Goal: Go to known website: Go to known website

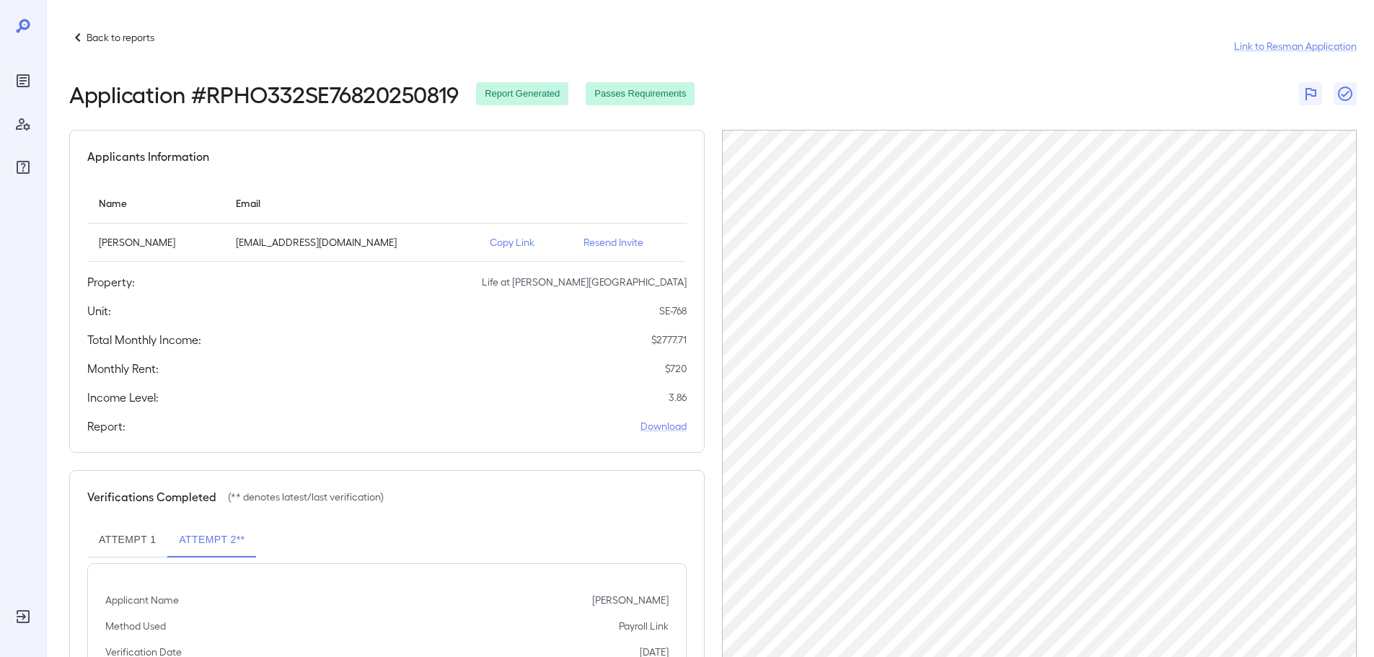
scroll to position [67, 0]
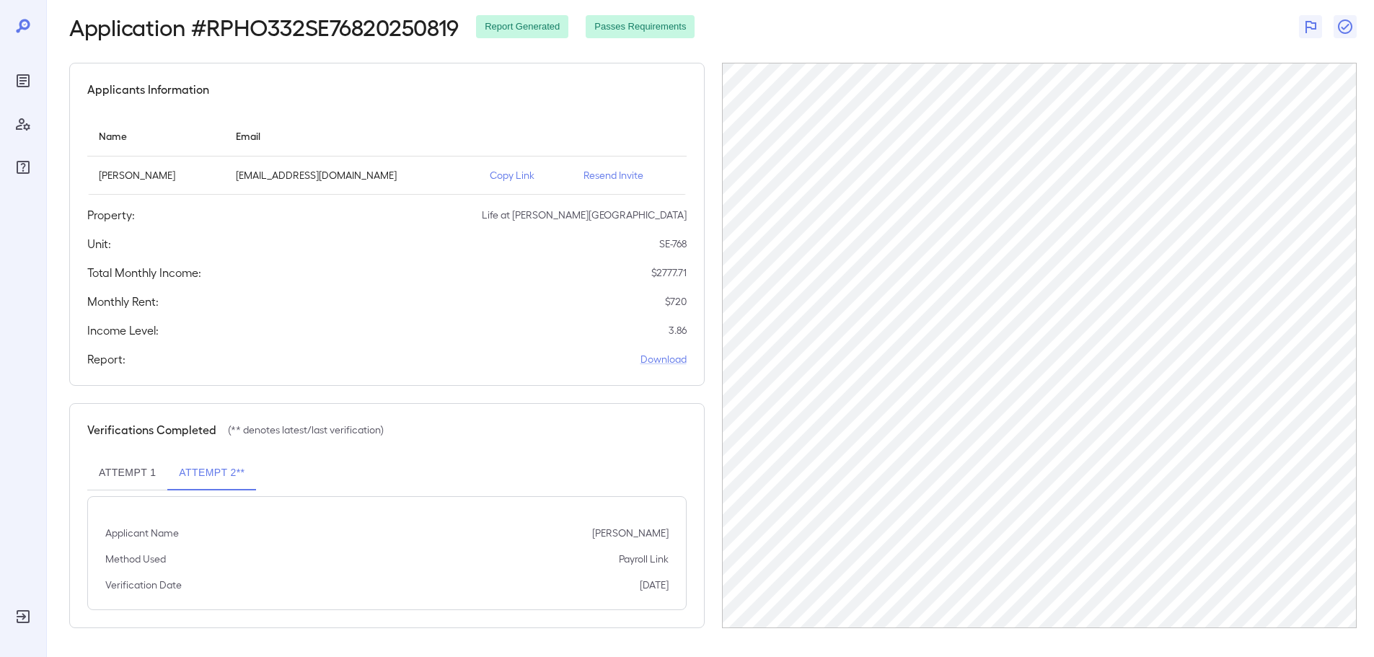
click at [17, 28] on icon at bounding box center [22, 25] width 17 height 17
click at [19, 28] on icon at bounding box center [22, 25] width 17 height 17
click at [29, 76] on icon "Reports" at bounding box center [23, 80] width 13 height 13
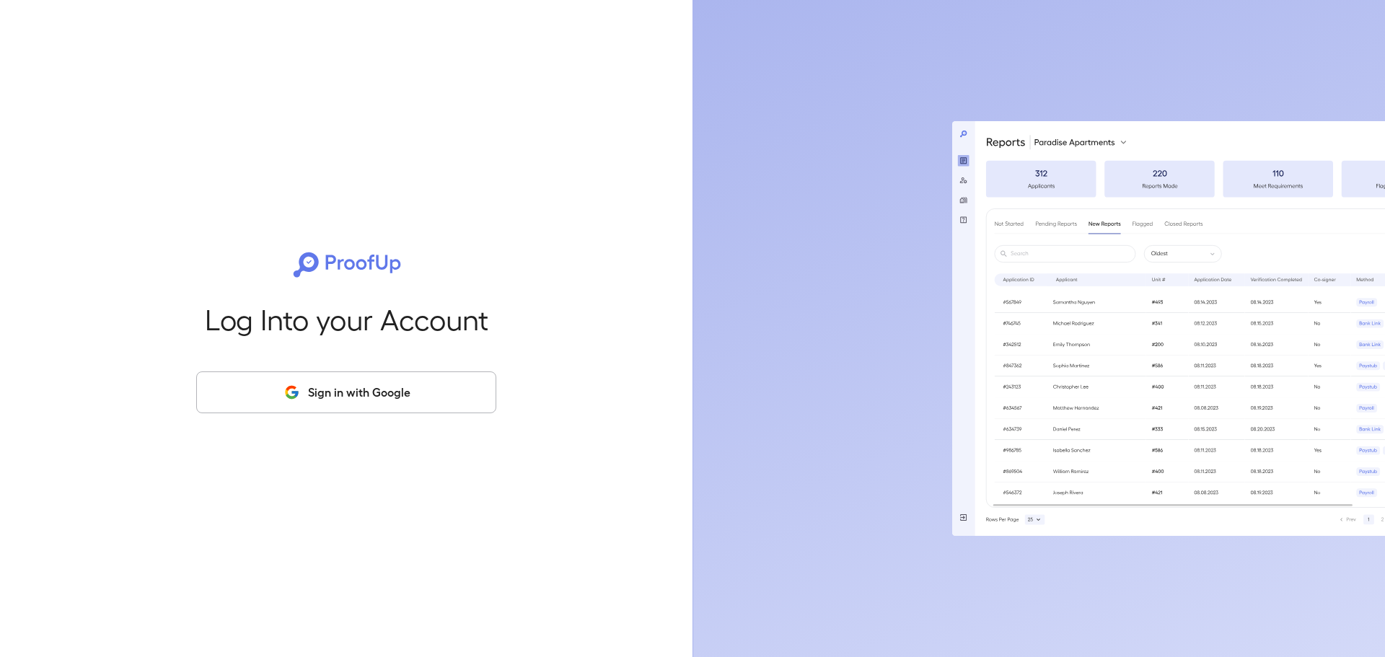
click at [304, 381] on button "Sign in with Google" at bounding box center [346, 392] width 300 height 42
